Goal: Obtain resource: Download file/media

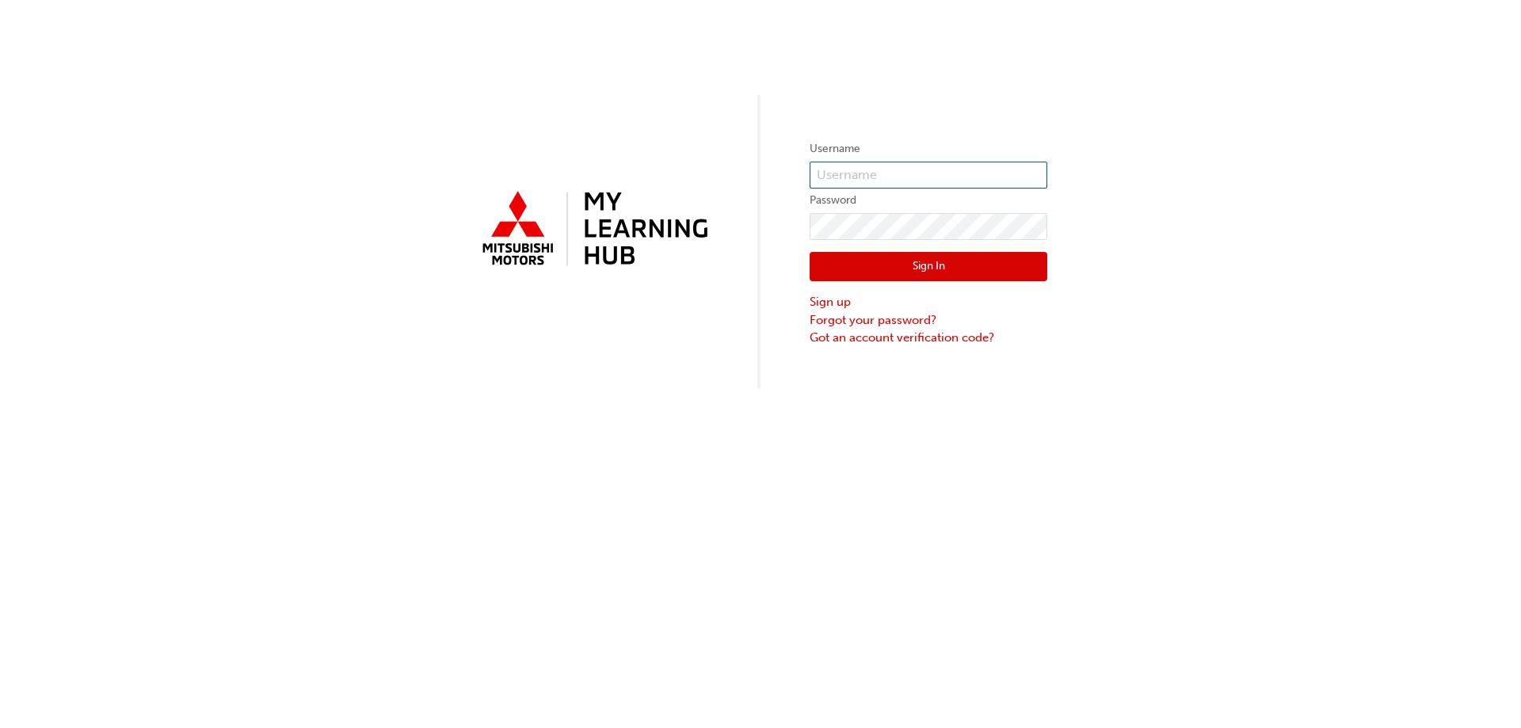
type input "0005538893"
click at [947, 268] on button "Sign In" at bounding box center [929, 267] width 238 height 30
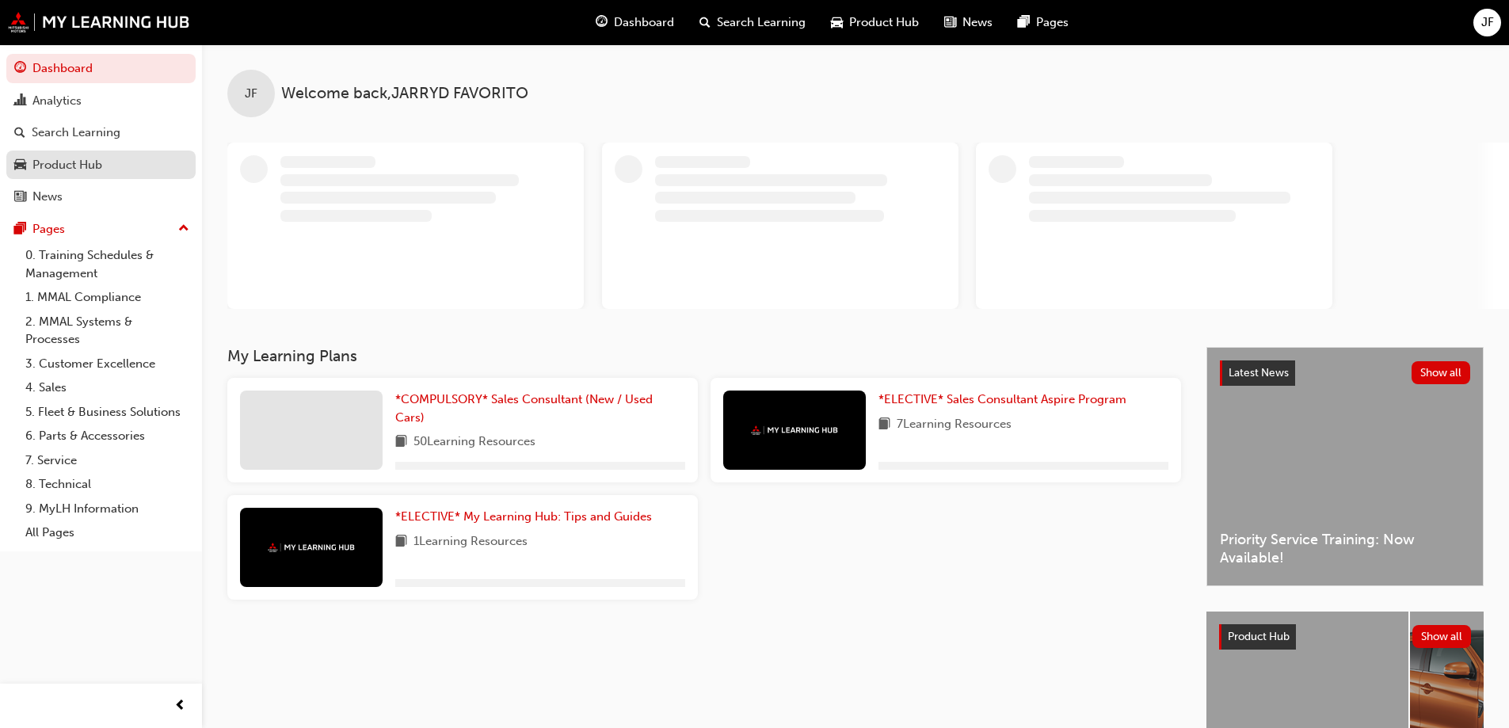
click at [53, 172] on div "Product Hub" at bounding box center [67, 165] width 70 height 18
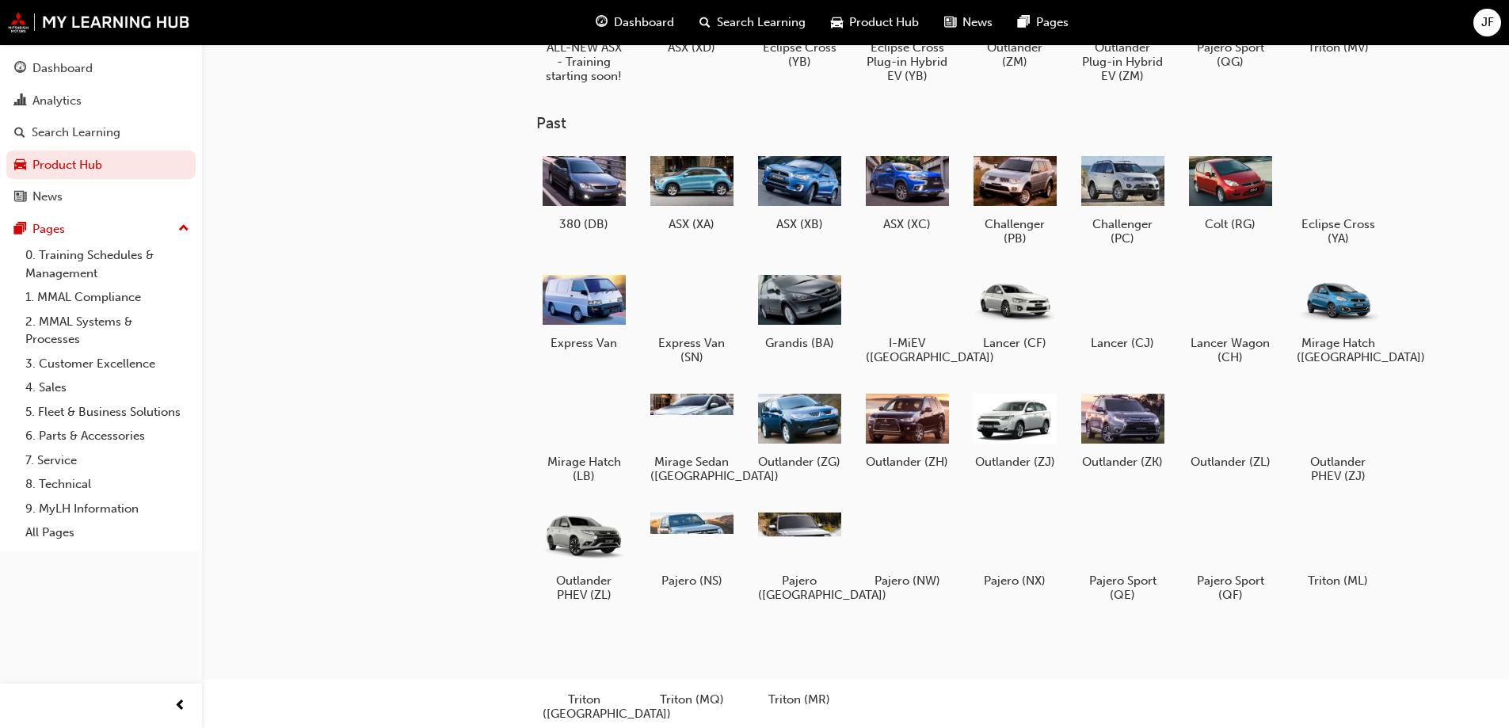
scroll to position [158, 0]
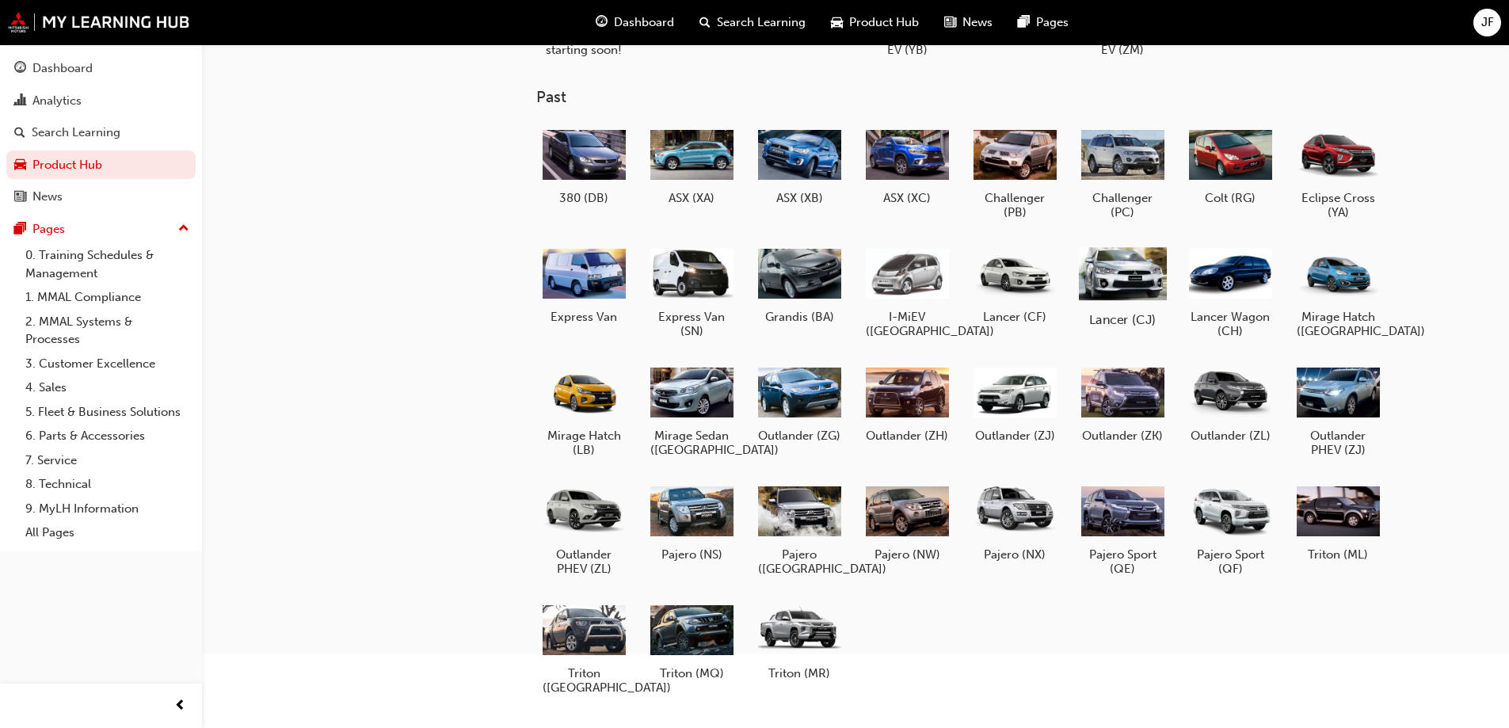
click at [1122, 280] on div at bounding box center [1122, 273] width 88 height 63
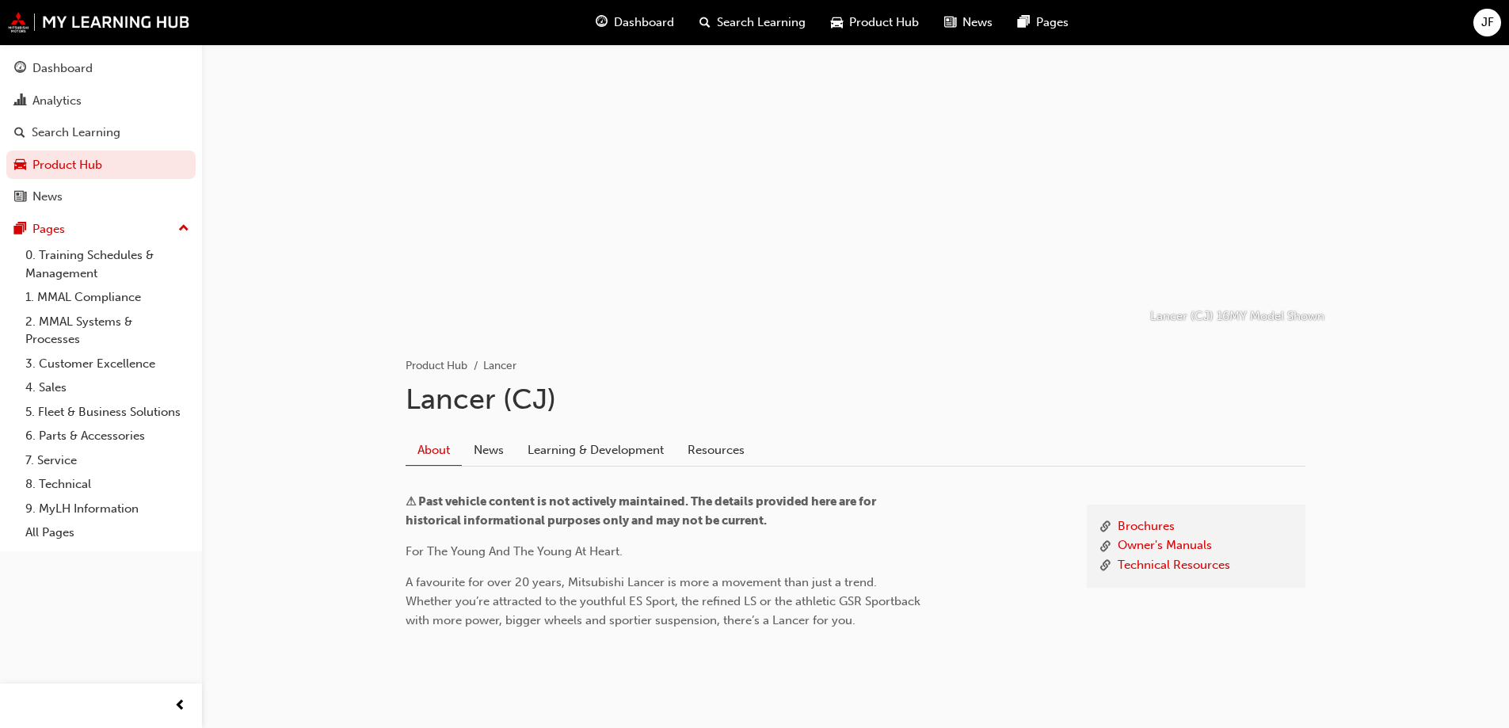
scroll to position [59, 0]
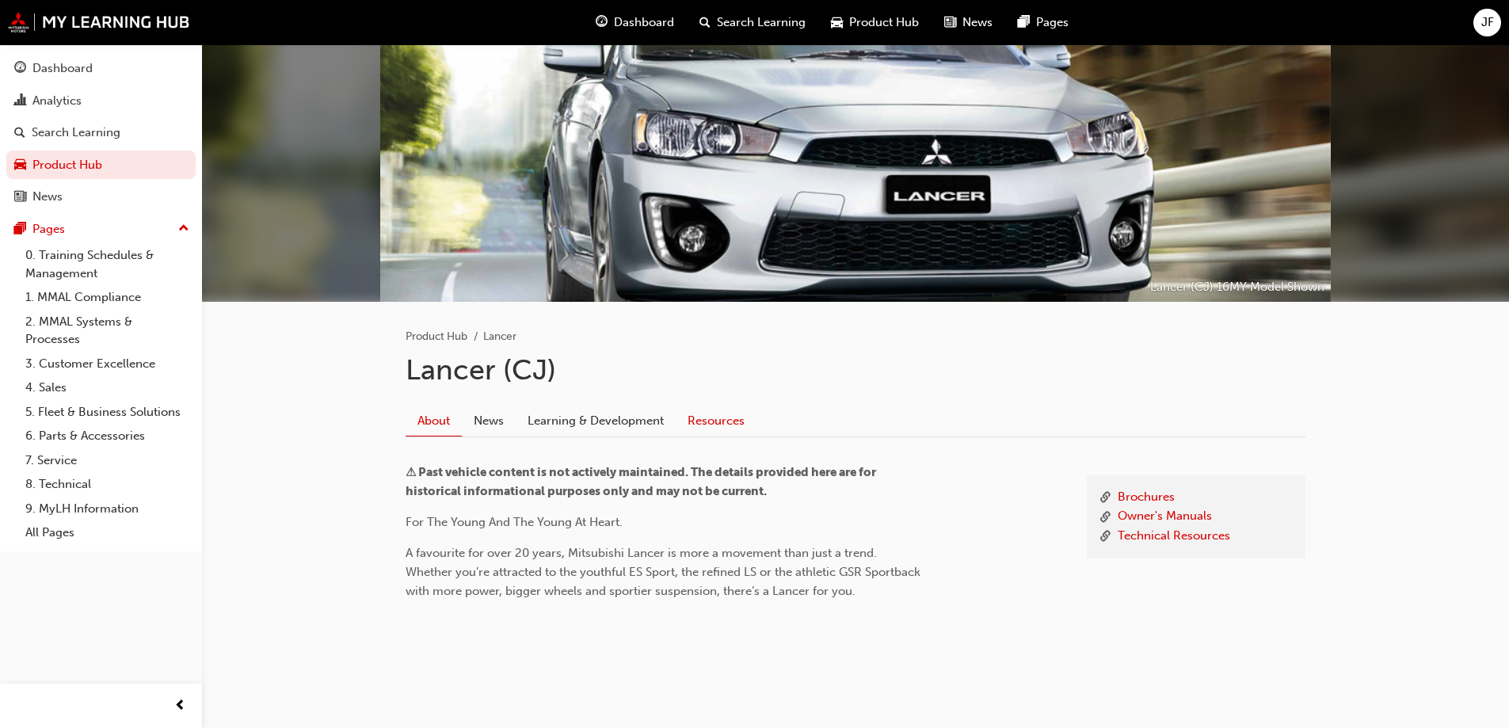
click at [712, 422] on link "Resources" at bounding box center [716, 421] width 81 height 30
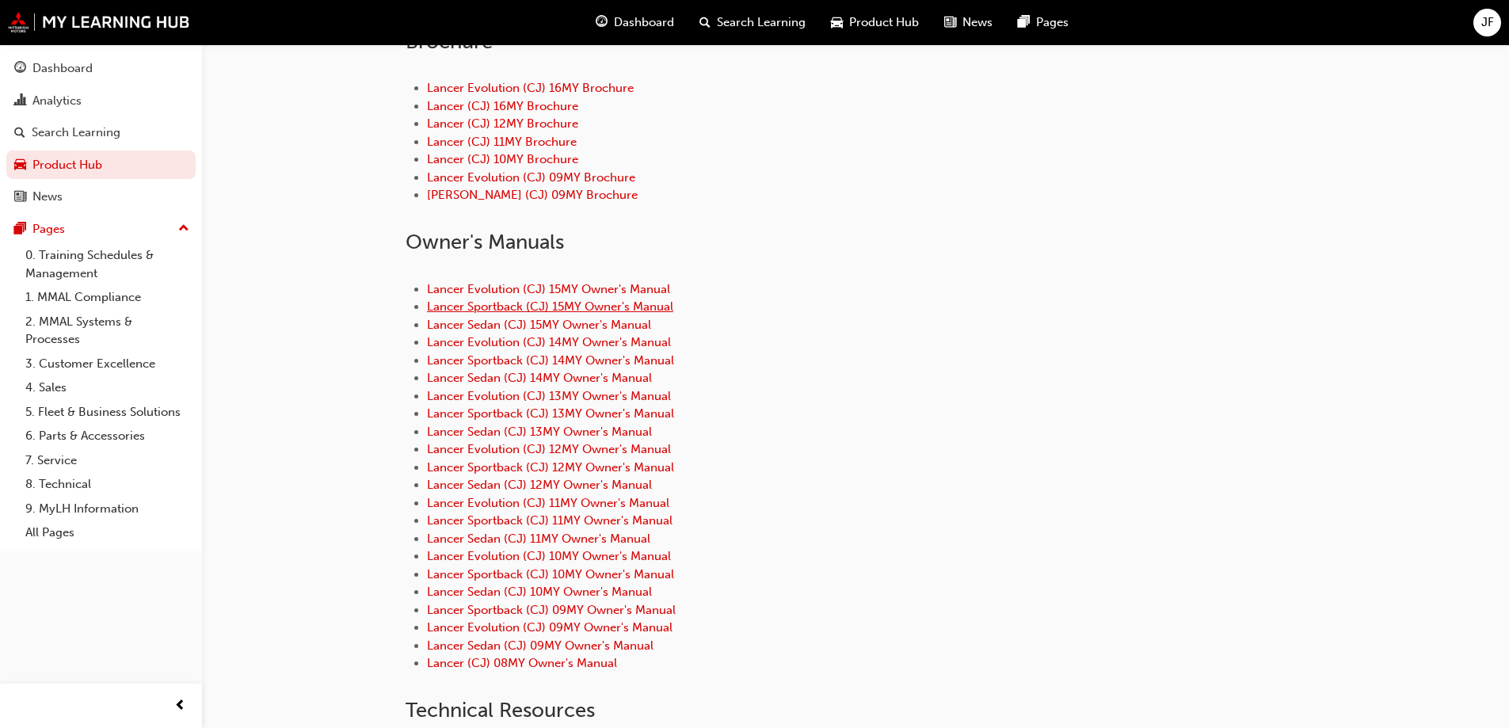
scroll to position [456, 0]
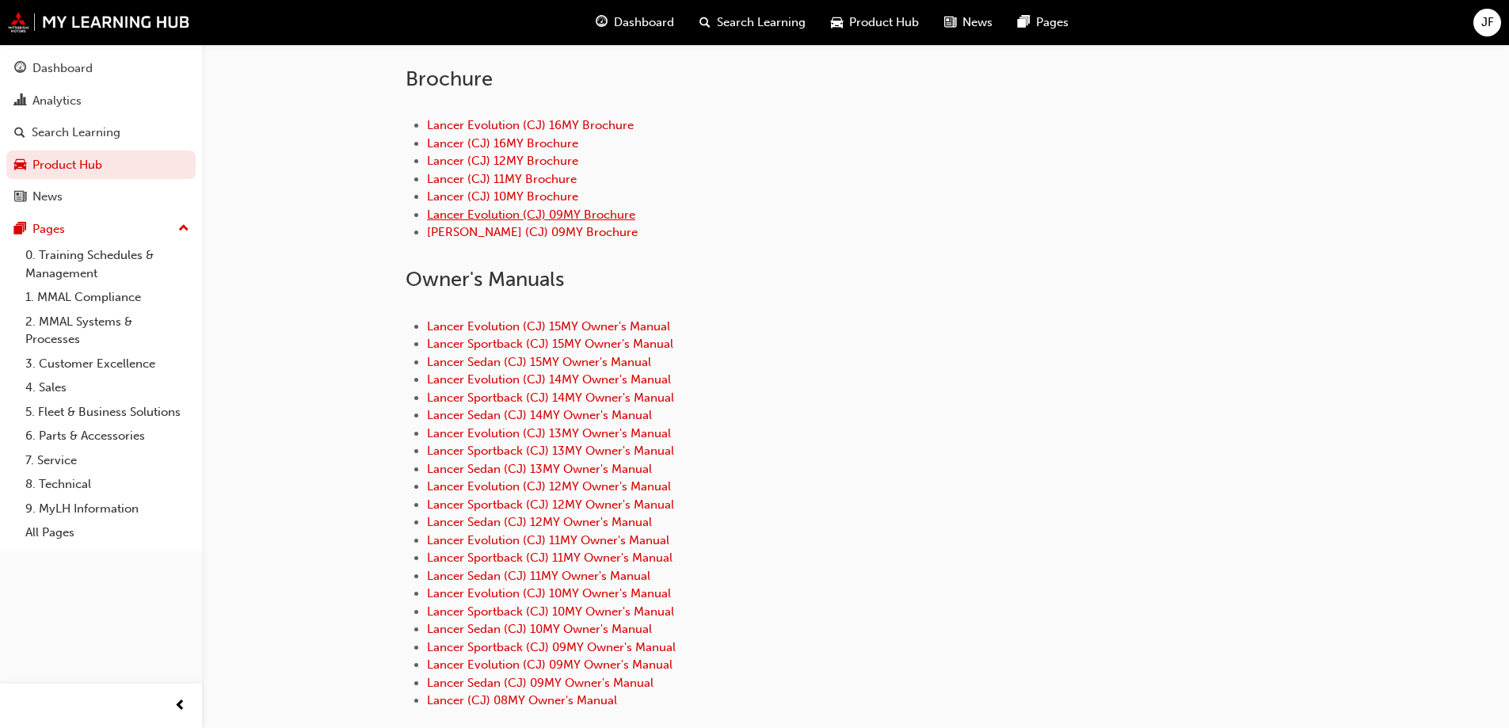
click at [587, 217] on link "Lancer Evolution (CJ) 09MY Brochure" at bounding box center [531, 215] width 208 height 14
